Goal: Information Seeking & Learning: Learn about a topic

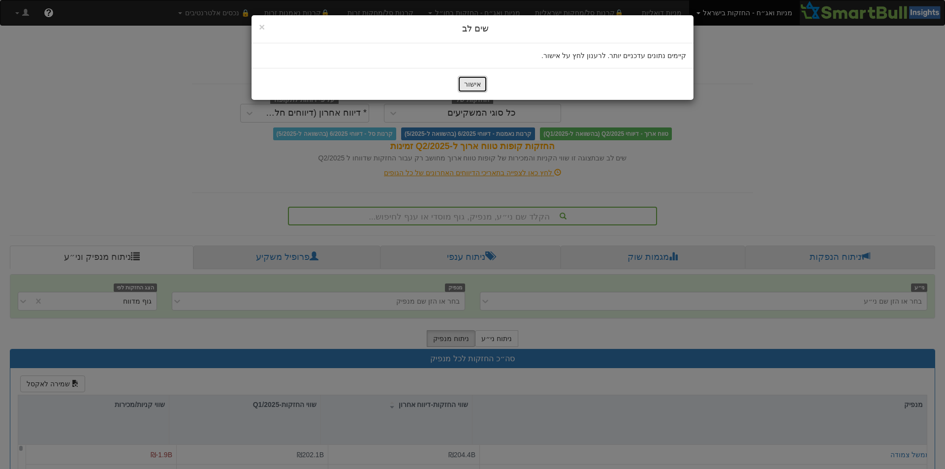
click at [471, 77] on button "אישור" at bounding box center [473, 84] width 30 height 17
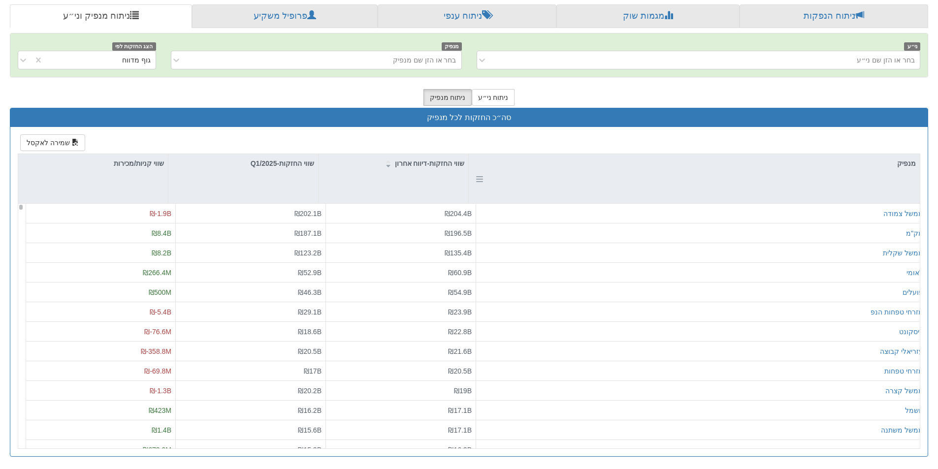
scroll to position [44, 0]
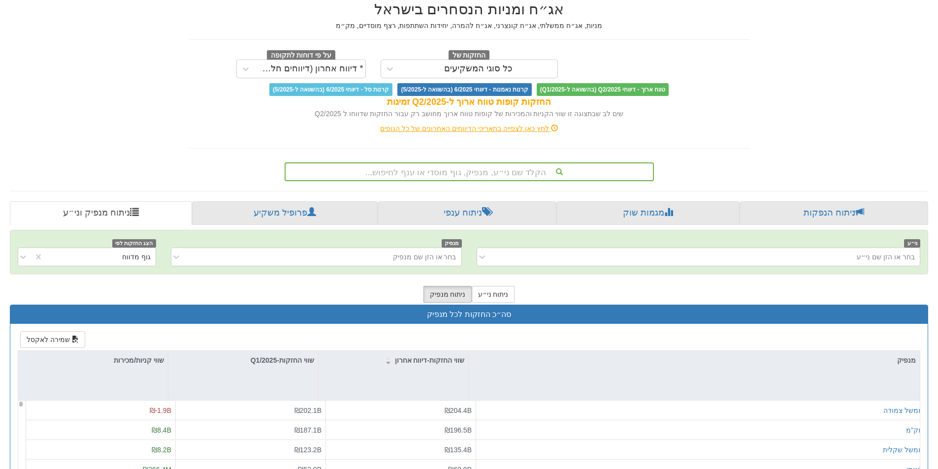
click at [496, 172] on div "הקלד שם ני״ע, מנפיק, גוף מוסדי או ענף לחיפוש..." at bounding box center [468, 171] width 367 height 17
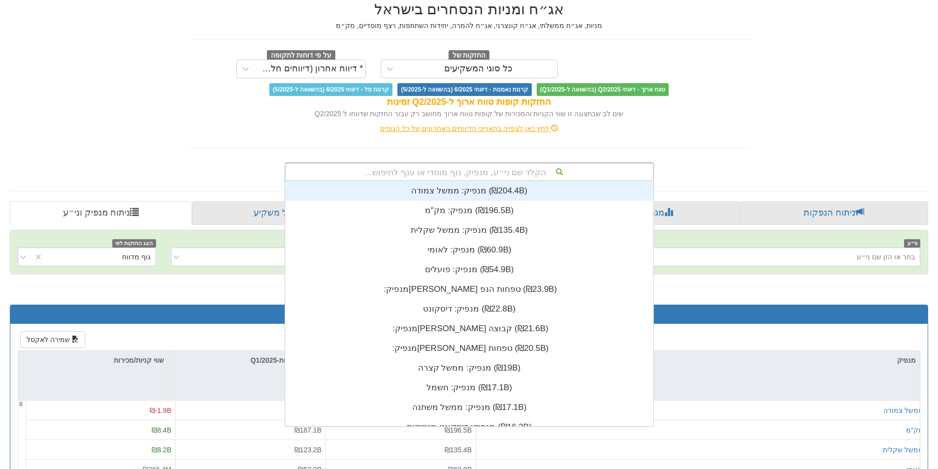
scroll to position [245, 0]
click at [809, 119] on div "אג״ח ומניות הנסחרים בישראל מניות, אג״ח ממשלתי, אג״ח קונצרני, אג״ח להמרה, יחידות…" at bounding box center [468, 327] width 933 height 672
